Goal: Transaction & Acquisition: Download file/media

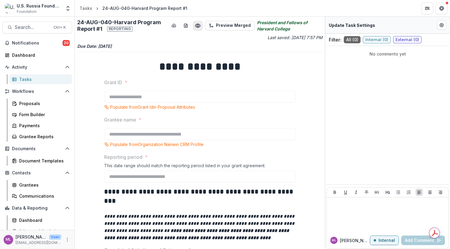
click at [197, 26] on circle "Preview 9810e3de-c6f6-4cf2-8e43-4a71c5107e25.pdf" at bounding box center [198, 26] width 2 height 2
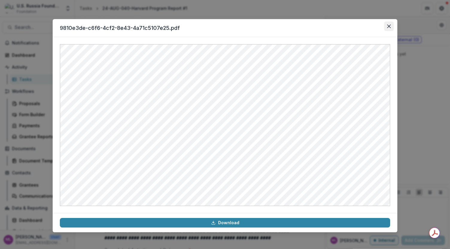
click at [389, 27] on icon "Close" at bounding box center [389, 27] width 4 height 4
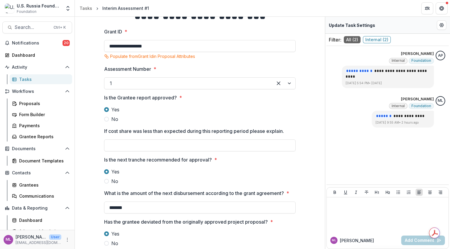
scroll to position [52, 0]
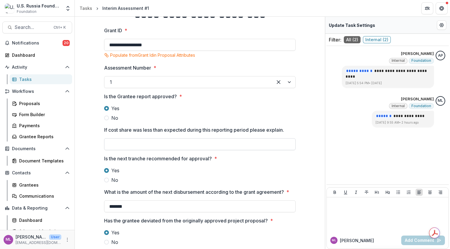
click at [227, 144] on input "If cost share was less than expected during this reporting period please explai…" at bounding box center [199, 144] width 191 height 12
type input "***"
click at [178, 178] on label "No" at bounding box center [199, 180] width 191 height 7
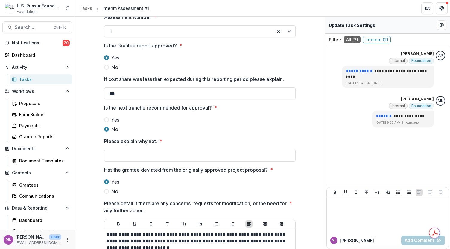
scroll to position [104, 0]
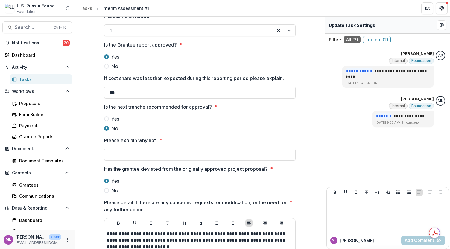
click at [116, 121] on span "Yes" at bounding box center [115, 118] width 8 height 7
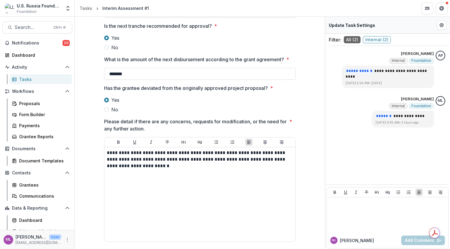
scroll to position [187, 0]
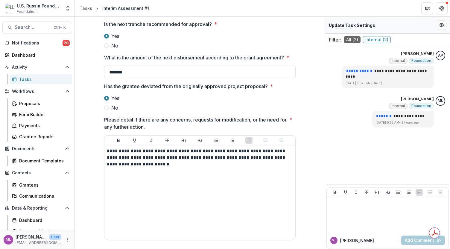
click at [105, 108] on span at bounding box center [106, 108] width 5 height 5
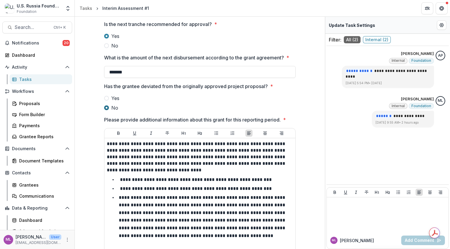
click at [105, 97] on span at bounding box center [106, 98] width 5 height 5
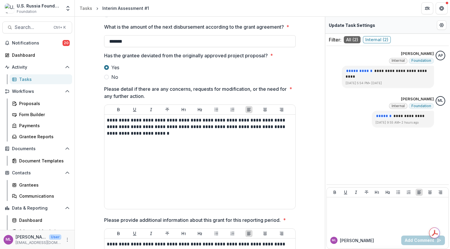
scroll to position [219, 0]
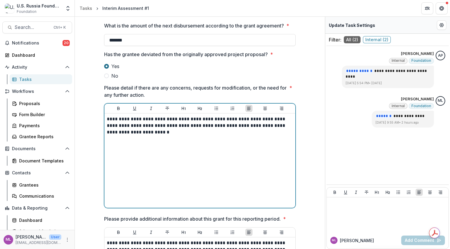
click at [274, 126] on p "**********" at bounding box center [200, 126] width 186 height 20
click at [160, 124] on p "**********" at bounding box center [200, 126] width 186 height 20
click at [139, 125] on p "**********" at bounding box center [200, 126] width 186 height 20
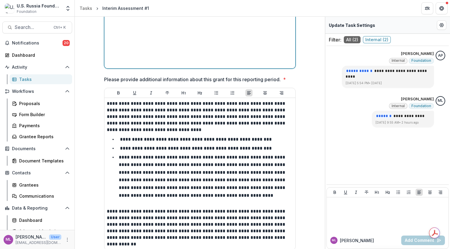
scroll to position [373, 0]
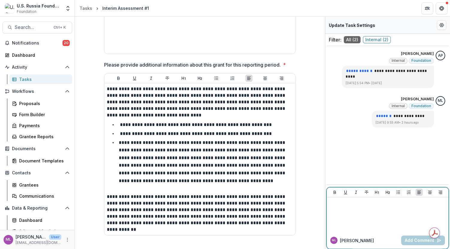
click at [342, 206] on p at bounding box center [387, 203] width 117 height 7
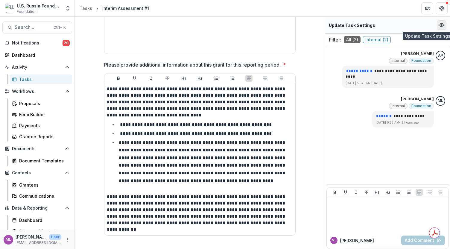
click at [441, 24] on icon "Edit Form Settings" at bounding box center [441, 25] width 5 height 5
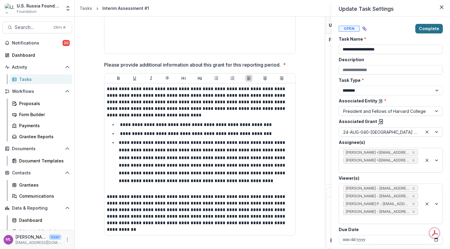
click at [426, 29] on button "Complete" at bounding box center [429, 29] width 28 height 10
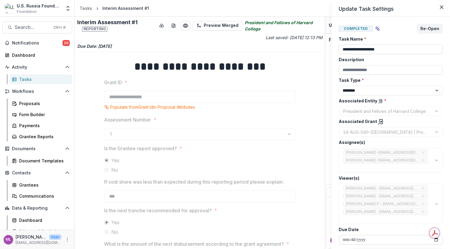
click at [22, 78] on div "**********" at bounding box center [225, 124] width 450 height 249
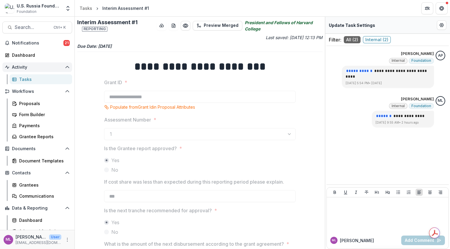
click at [21, 67] on span "Activity" at bounding box center [37, 67] width 51 height 5
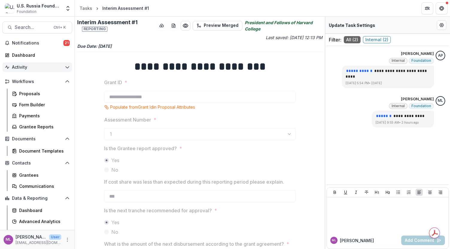
click at [21, 67] on span "Activity" at bounding box center [37, 67] width 51 height 5
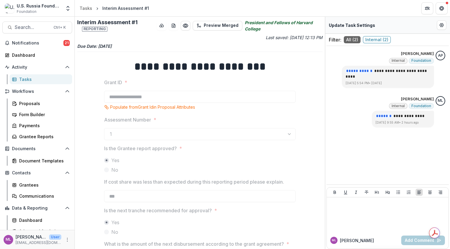
click at [20, 79] on div "Tasks" at bounding box center [43, 79] width 48 height 6
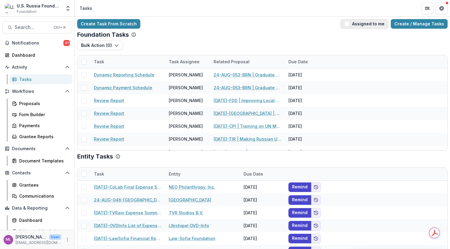
click at [351, 20] on button "Assigned to me" at bounding box center [364, 24] width 48 height 10
click at [30, 28] on span "Search..." at bounding box center [32, 28] width 35 height 6
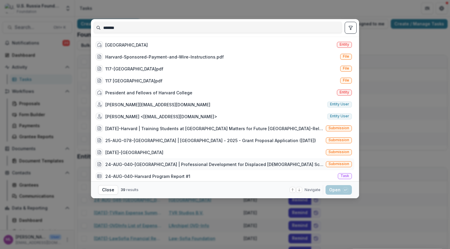
type input "*******"
click at [191, 164] on div "24-AUG-040-[GEOGRAPHIC_DATA] | Professional Development for Displaced [DEMOGRAP…" at bounding box center [214, 164] width 218 height 6
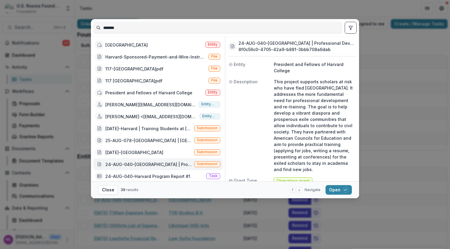
click at [182, 163] on div "24-AUG-040-[GEOGRAPHIC_DATA] | Professional Development for Displaced [DEMOGRAP…" at bounding box center [148, 164] width 86 height 6
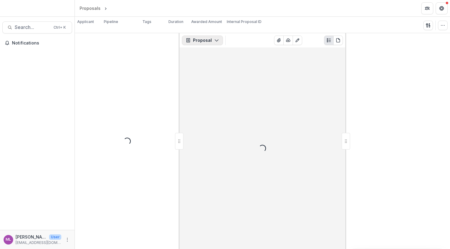
click at [216, 42] on icon "button" at bounding box center [216, 40] width 5 height 5
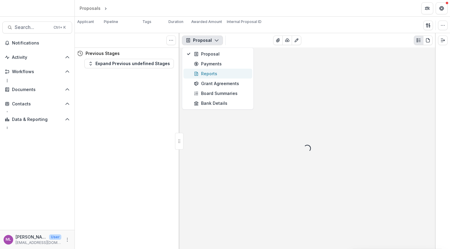
click at [213, 75] on div "Reports" at bounding box center [221, 74] width 55 height 6
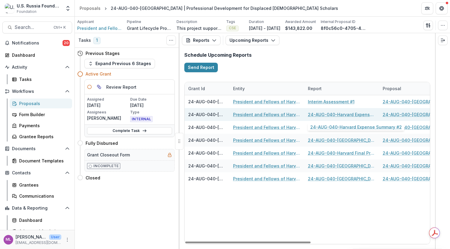
click at [329, 115] on link "24-AUG-040-Harvard Expense Summary #2" at bounding box center [342, 115] width 68 height 6
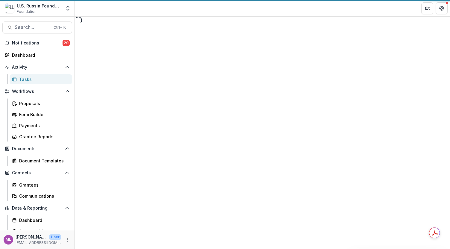
select select "********"
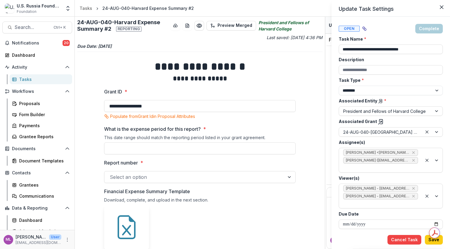
click at [197, 23] on div "**********" at bounding box center [225, 124] width 450 height 249
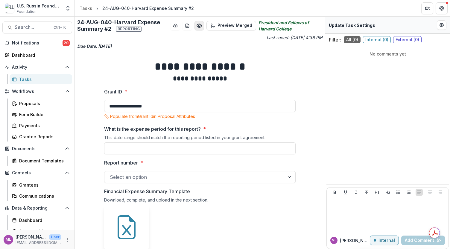
click at [199, 25] on icon "Preview f52083d6-722b-4885-89e4-5d6d3c0b191f.pdf" at bounding box center [199, 26] width 6 height 6
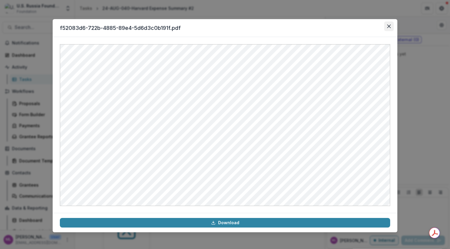
click at [389, 26] on icon "Close" at bounding box center [389, 27] width 4 height 4
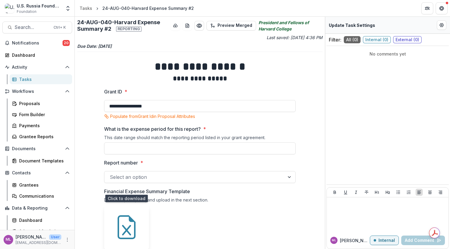
click at [129, 229] on icon at bounding box center [127, 228] width 24 height 24
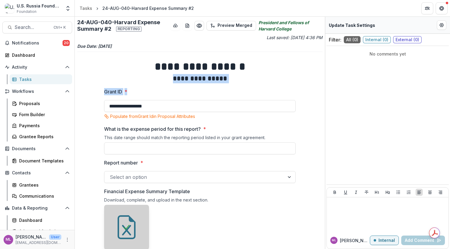
drag, startPoint x: 322, startPoint y: 63, endPoint x: 318, endPoint y: 110, distance: 48.1
click at [318, 110] on div "**********" at bounding box center [200, 133] width 250 height 233
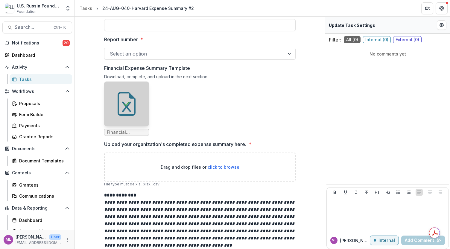
scroll to position [127, 0]
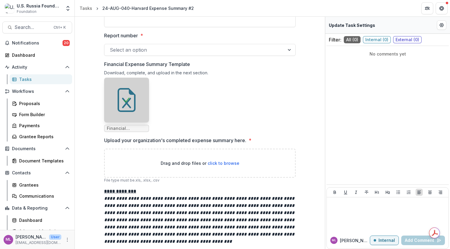
click at [159, 203] on em "**********" at bounding box center [199, 220] width 191 height 48
click at [128, 113] on div at bounding box center [126, 100] width 45 height 45
click at [196, 209] on p "**********" at bounding box center [199, 220] width 191 height 50
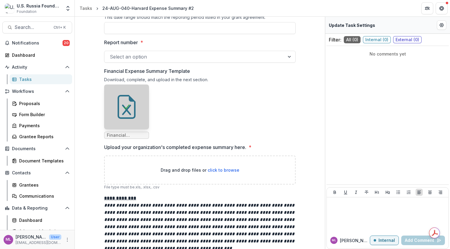
scroll to position [0, 0]
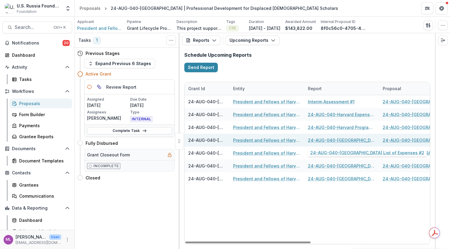
click at [342, 139] on link "24-AUG-040-[GEOGRAPHIC_DATA] List of Expenses #2" at bounding box center [342, 140] width 68 height 6
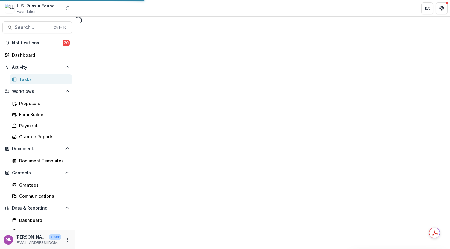
select select "********"
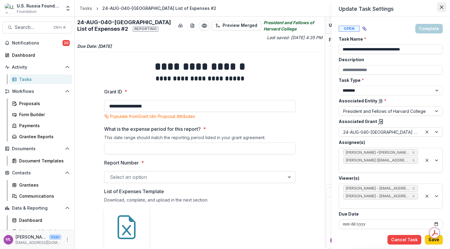
click at [440, 7] on icon "Close" at bounding box center [442, 7] width 4 height 4
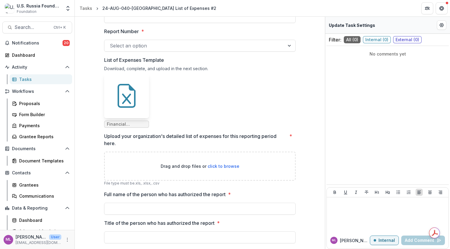
scroll to position [134, 0]
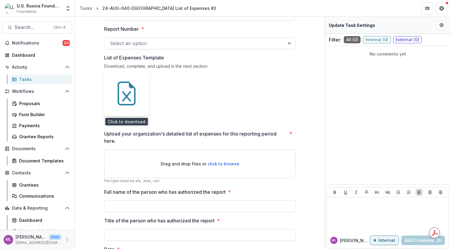
click at [123, 95] on icon at bounding box center [127, 94] width 24 height 24
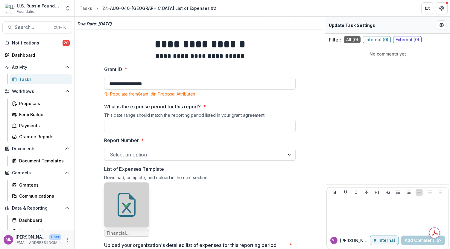
scroll to position [0, 0]
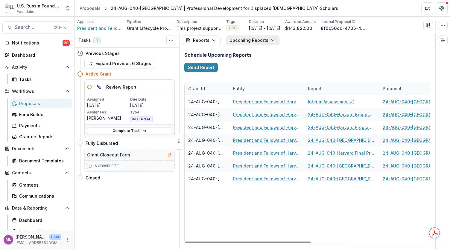
click at [271, 41] on icon "button" at bounding box center [273, 40] width 5 height 5
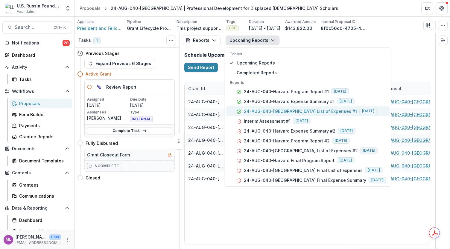
click at [275, 109] on p "24-AUG-040-[GEOGRAPHIC_DATA] List of Expenses #1" at bounding box center [300, 111] width 113 height 6
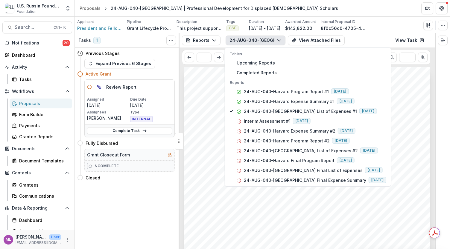
click at [213, 140] on span "What is the expense period for this report?" at bounding box center [258, 140] width 118 height 6
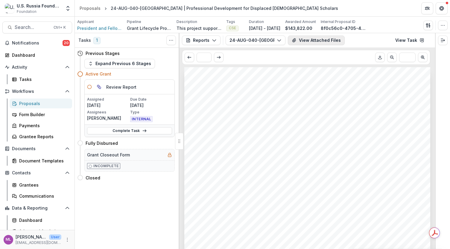
click at [311, 42] on button "View Attached Files" at bounding box center [316, 41] width 57 height 10
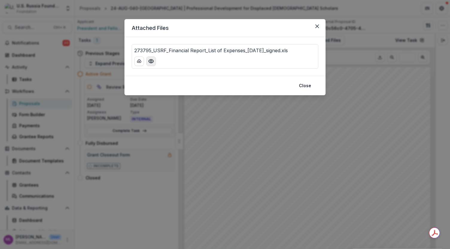
click at [150, 61] on circle "Preview 273795_USRF_Financial Report_List of Expenses_6-30-2025_signed.xls" at bounding box center [151, 61] width 2 height 2
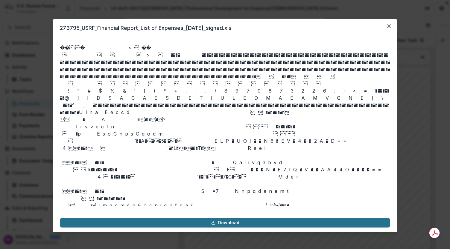
click at [236, 223] on link "Download" at bounding box center [225, 223] width 330 height 10
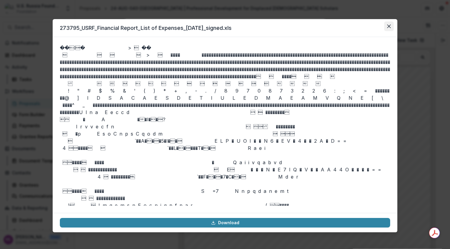
click at [390, 26] on icon "Close" at bounding box center [389, 27] width 4 height 4
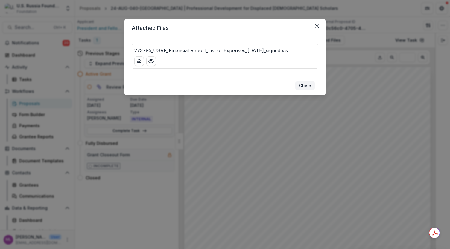
click at [313, 87] on button "Close" at bounding box center [304, 86] width 19 height 10
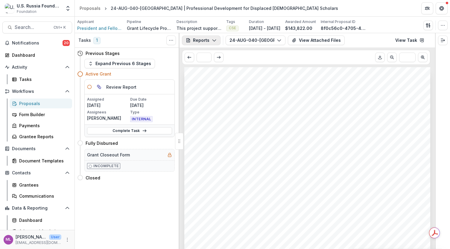
click at [214, 40] on icon "button" at bounding box center [214, 40] width 5 height 5
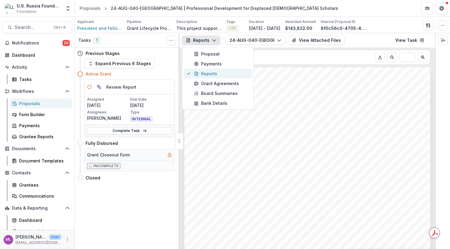
click at [216, 74] on div "Reports" at bounding box center [221, 74] width 55 height 6
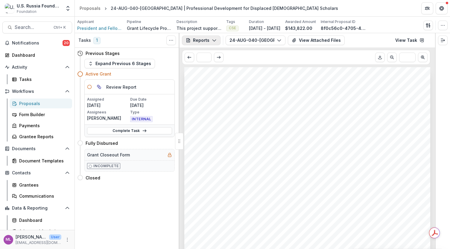
click at [217, 40] on button "Reports" at bounding box center [201, 41] width 39 height 10
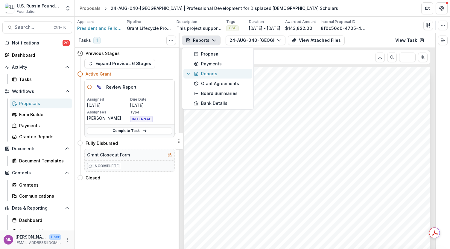
click at [216, 72] on div "Reports" at bounding box center [221, 74] width 55 height 6
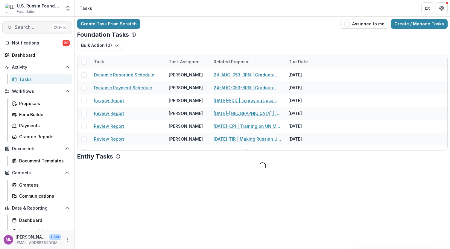
click at [41, 26] on span "Search..." at bounding box center [32, 28] width 35 height 6
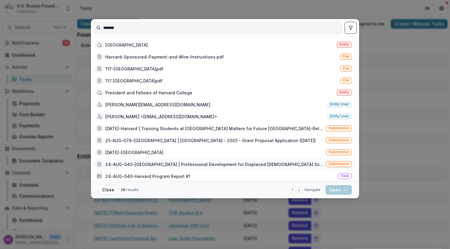
type input "*******"
click at [128, 164] on div "24-AUG-040-Harvard | Professional Development for Displaced Russian Scholars (T…" at bounding box center [214, 164] width 218 height 6
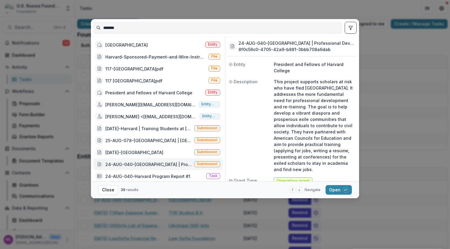
click at [128, 164] on div "24-AUG-040-Harvard | Professional Development for Displaced Russian Scholars (T…" at bounding box center [148, 164] width 86 height 6
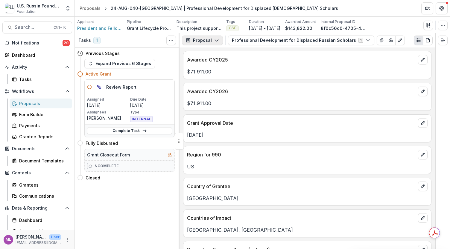
click at [217, 41] on icon "button" at bounding box center [216, 40] width 5 height 5
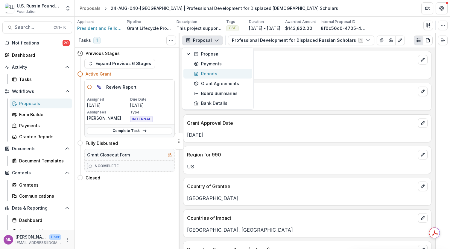
click at [213, 72] on div "Reports" at bounding box center [221, 74] width 55 height 6
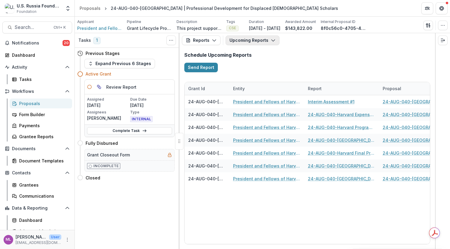
click at [272, 42] on icon "button" at bounding box center [273, 40] width 5 height 5
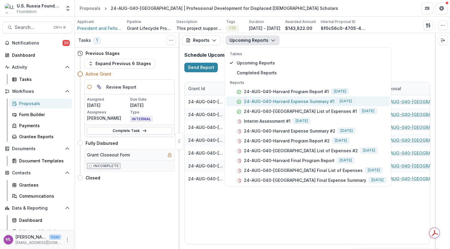
click at [271, 100] on p "24-AUG-040-Harvard Expense Summary #1" at bounding box center [289, 101] width 91 height 6
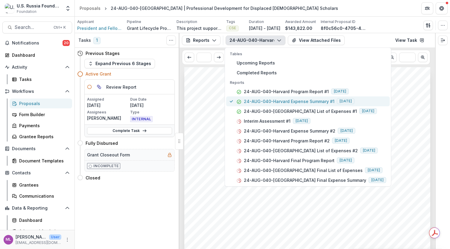
click at [271, 100] on p "24-AUG-040-Harvard Expense Summary #1" at bounding box center [289, 101] width 91 height 6
click at [265, 99] on p "24-AUG-040-Harvard Expense Summary #1" at bounding box center [289, 101] width 91 height 6
click at [314, 100] on p "24-AUG-040-Harvard Expense Summary #1" at bounding box center [289, 101] width 91 height 6
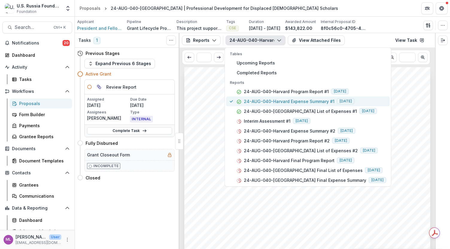
click at [314, 100] on p "24-AUG-040-Harvard Expense Summary #1" at bounding box center [289, 101] width 91 height 6
click at [212, 164] on div "Submission Responses Financial Report Expense Summary Grant ID 24-AUG-040-[GEOG…" at bounding box center [307, 241] width 246 height 348
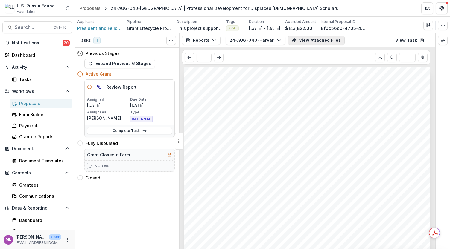
click at [311, 42] on button "View Attached Files" at bounding box center [316, 41] width 57 height 10
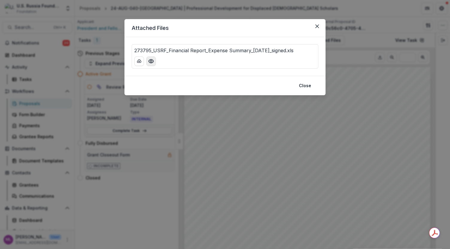
click at [151, 61] on circle "Preview 273795_USRF_Financial Report_Expense Summary_6-30-2025_signed.xls" at bounding box center [151, 61] width 2 height 2
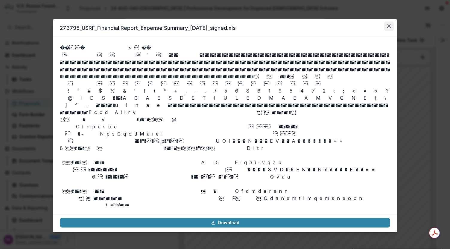
click at [388, 26] on icon "Close" at bounding box center [389, 27] width 4 height 4
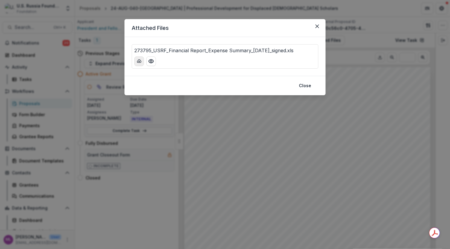
click at [138, 63] on icon "download-button" at bounding box center [139, 61] width 5 height 5
click at [304, 82] on button "Close" at bounding box center [304, 86] width 19 height 10
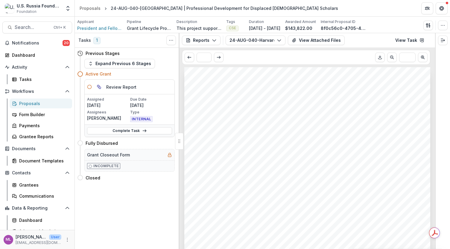
click at [154, 28] on p "Grant Lifecycle Process" at bounding box center [149, 28] width 45 height 6
click at [215, 40] on icon "button" at bounding box center [214, 40] width 5 height 5
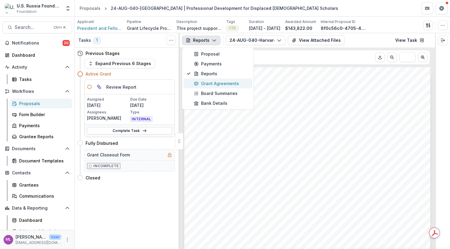
click at [215, 81] on div "Grant Agreements" at bounding box center [221, 83] width 55 height 6
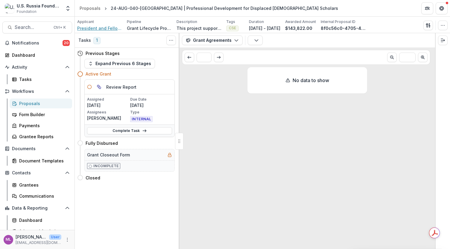
click at [102, 27] on span "President and Fellows of Harvard College" at bounding box center [99, 28] width 45 height 6
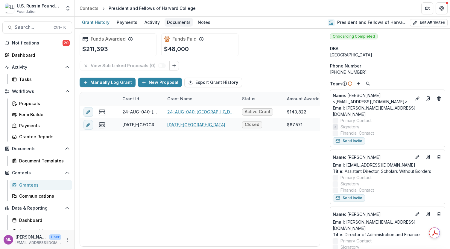
click at [175, 24] on div "Documents" at bounding box center [178, 22] width 28 height 9
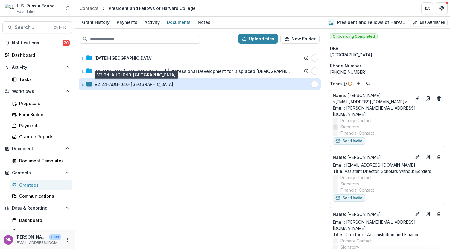
click at [133, 82] on div "V2 24-AUG-040-[GEOGRAPHIC_DATA]" at bounding box center [134, 84] width 79 height 6
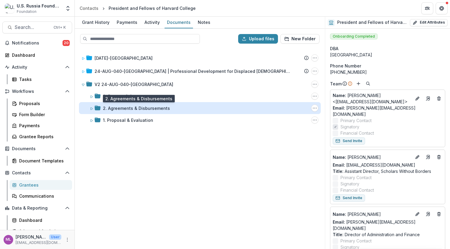
click at [130, 107] on div "2. Agreements & Disbursements" at bounding box center [136, 108] width 67 height 6
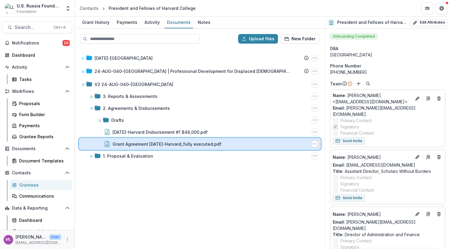
click at [129, 138] on div "Grant Agreement [DATE]-Harvard_fully executed.pdf File Options Download Rename …" at bounding box center [200, 144] width 242 height 12
